Goal: Task Accomplishment & Management: Manage account settings

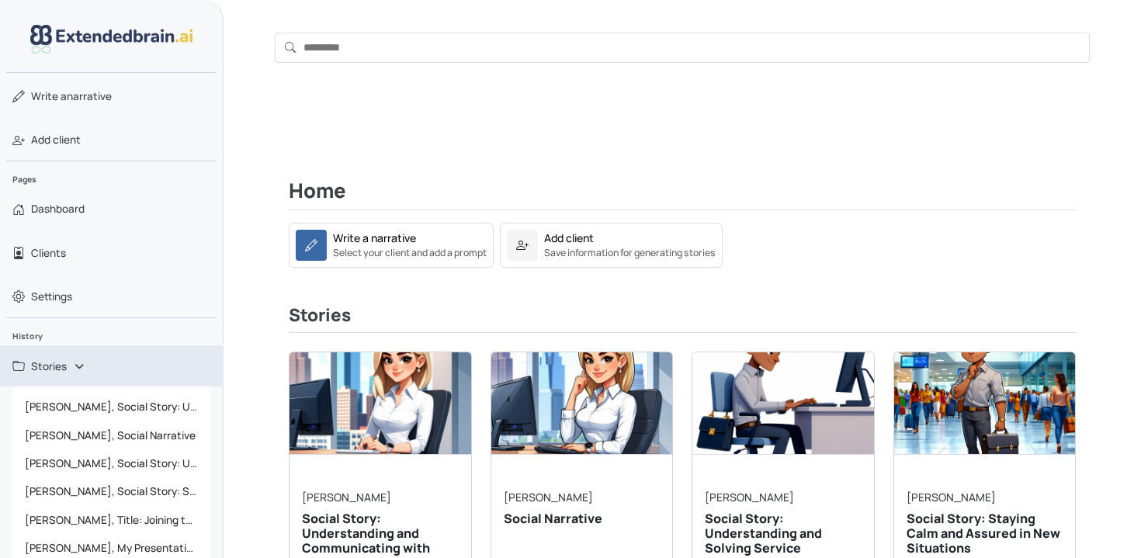
click at [90, 371] on link "Stories" at bounding box center [112, 366] width 224 height 41
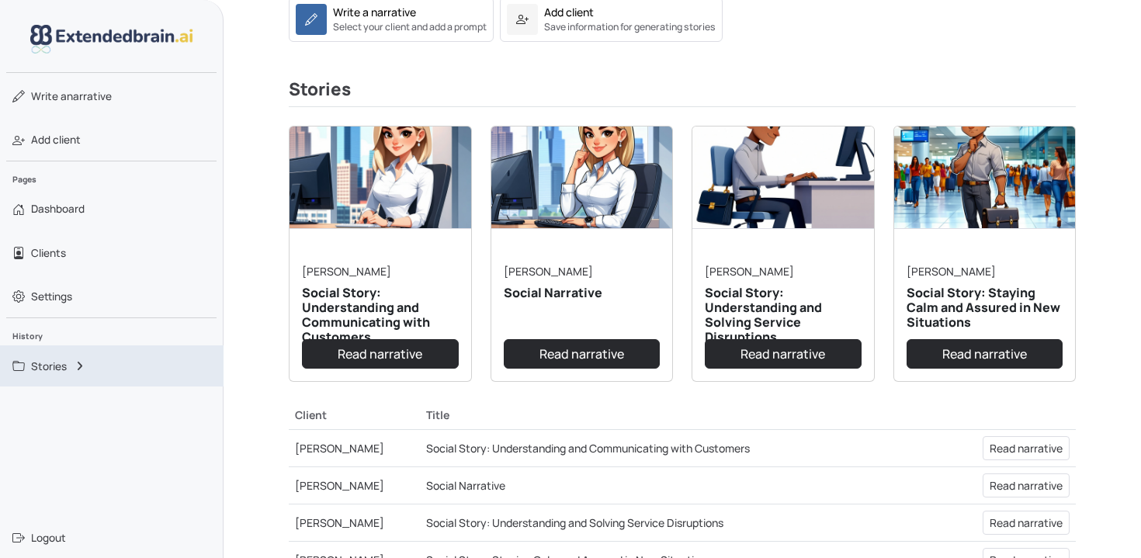
scroll to position [252, 0]
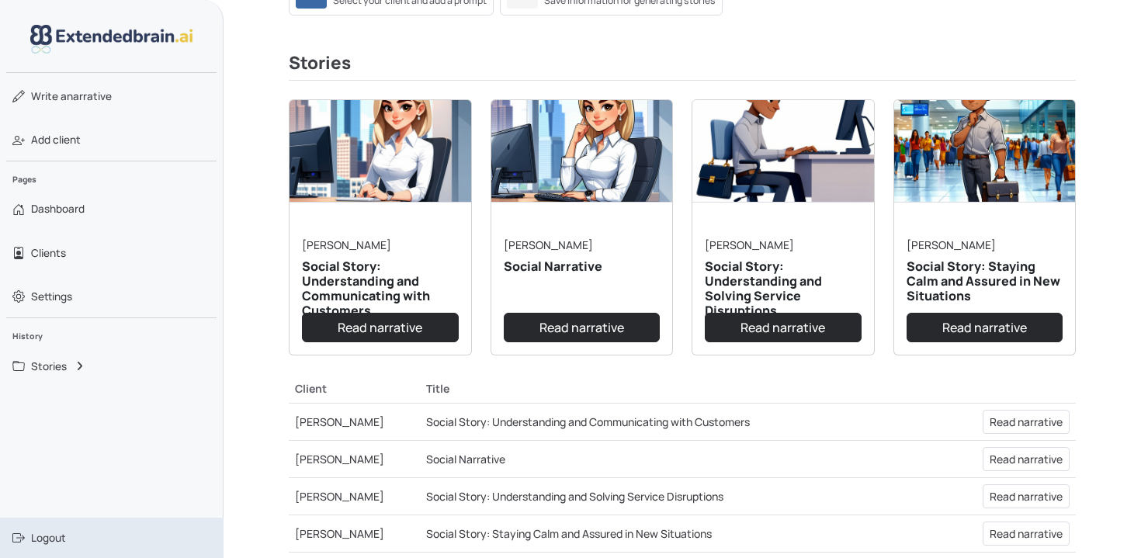
click at [45, 540] on span "Logout" at bounding box center [48, 538] width 35 height 16
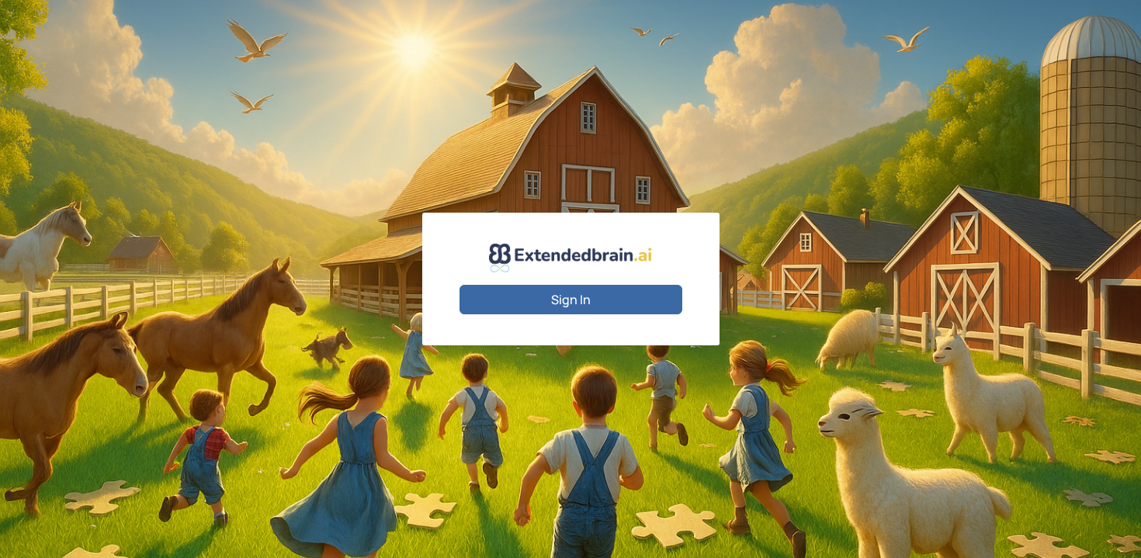
click at [561, 298] on button "Sign In" at bounding box center [571, 300] width 223 height 30
